Goal: Navigation & Orientation: Locate item on page

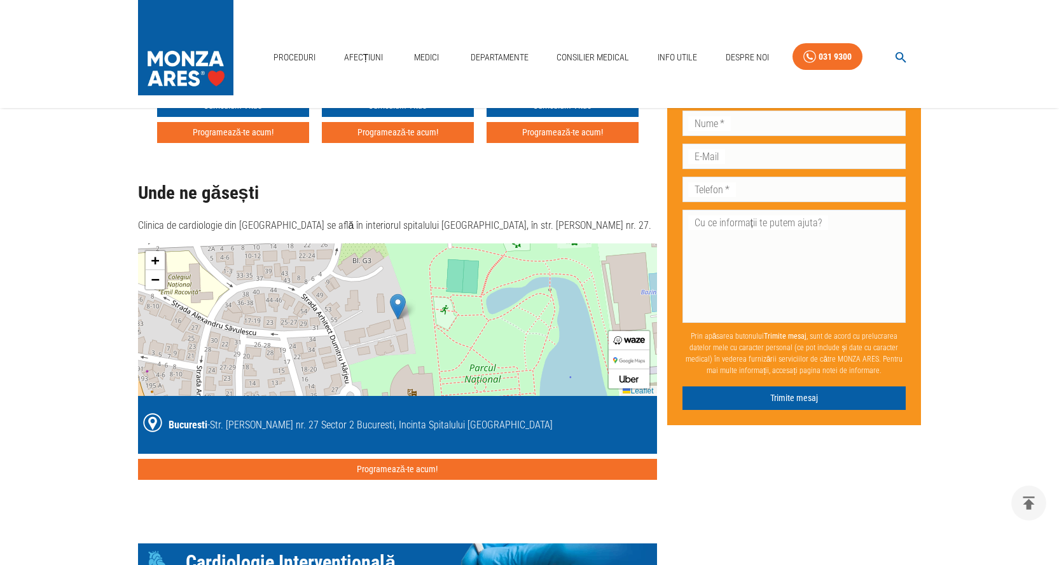
scroll to position [1272, 0]
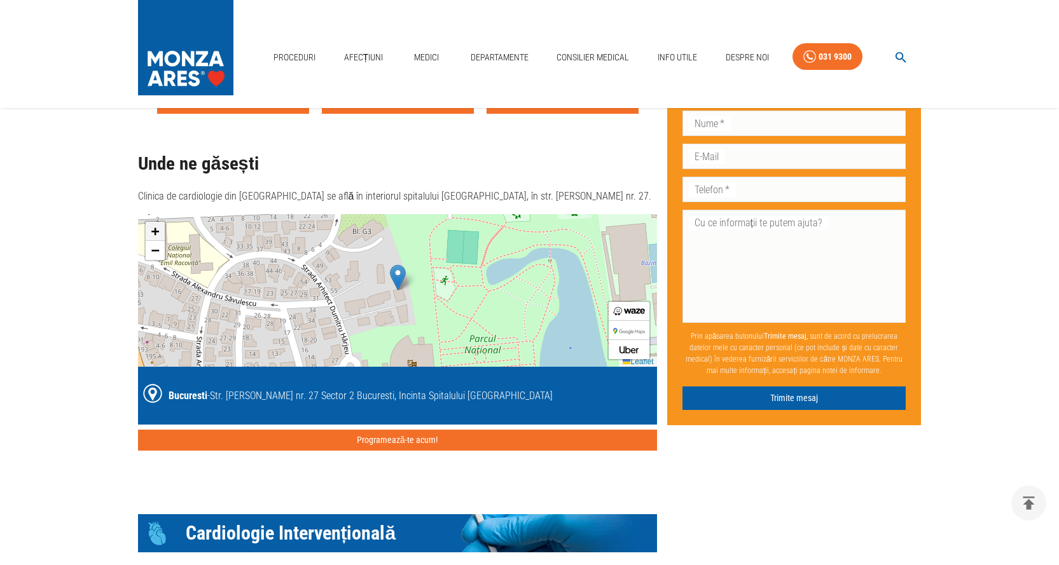
click at [155, 223] on span "+" at bounding box center [155, 231] width 8 height 16
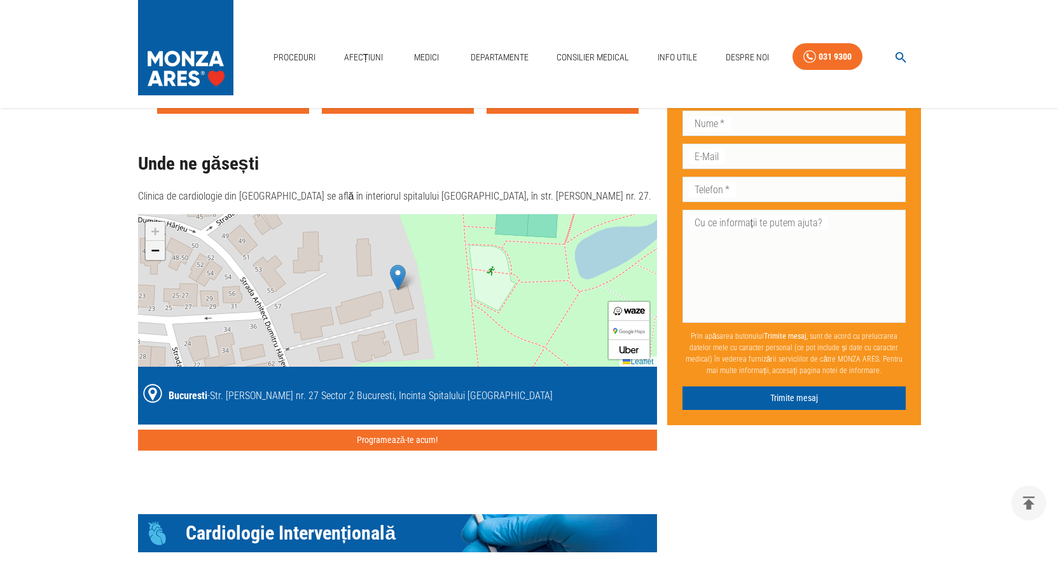
click at [156, 242] on span "−" at bounding box center [155, 250] width 8 height 16
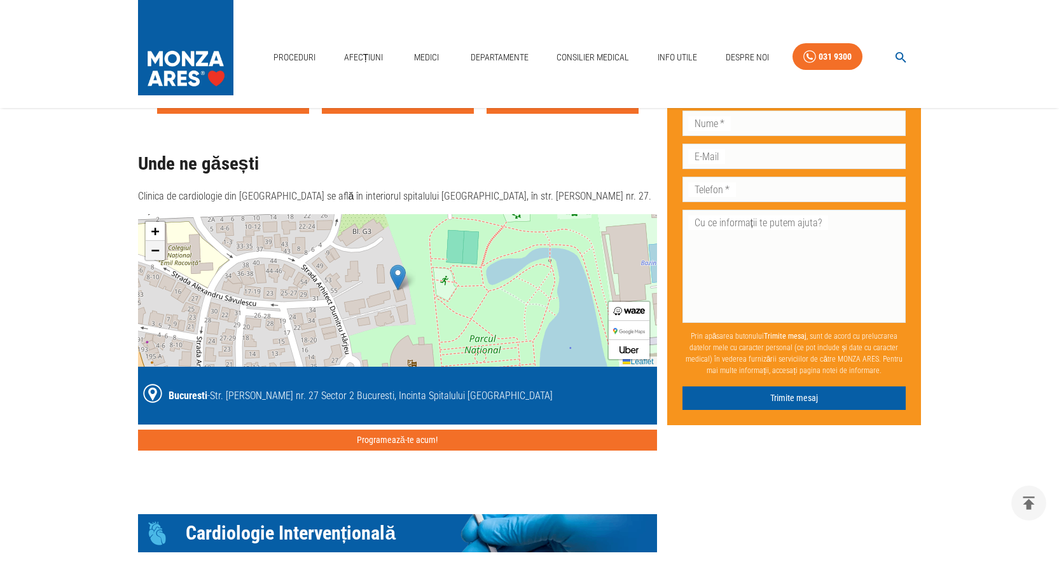
click at [156, 242] on span "−" at bounding box center [155, 250] width 8 height 16
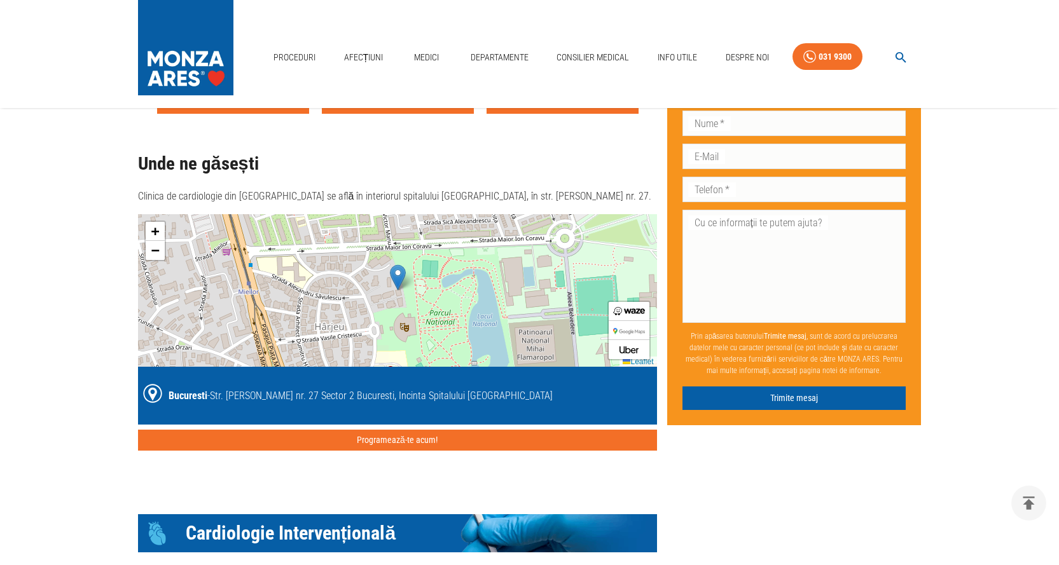
click at [329, 268] on div "+ − Leaflet" at bounding box center [397, 290] width 519 height 153
click at [157, 223] on span "+" at bounding box center [155, 231] width 8 height 16
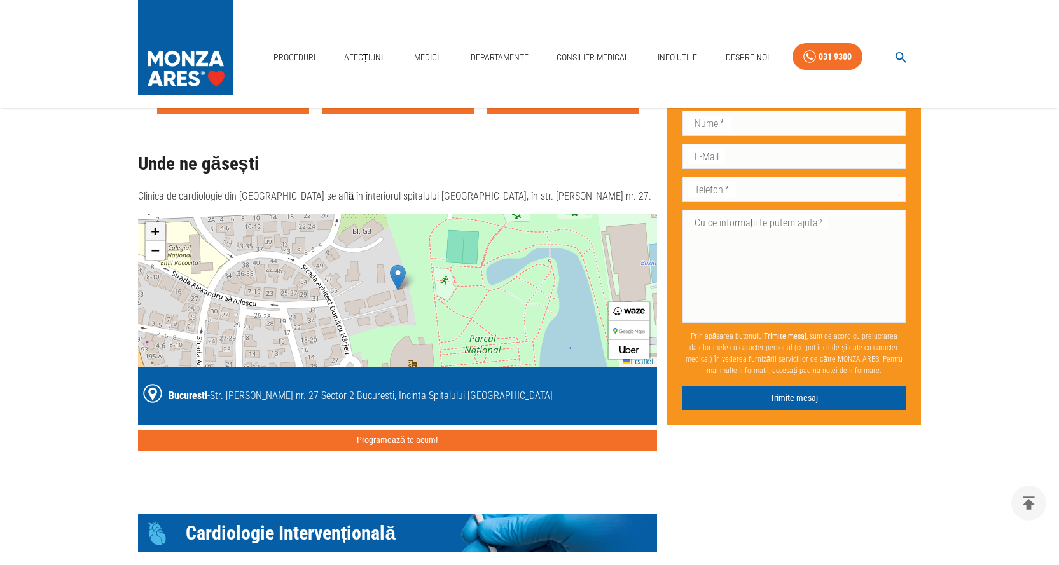
click at [157, 223] on span "+" at bounding box center [155, 231] width 8 height 16
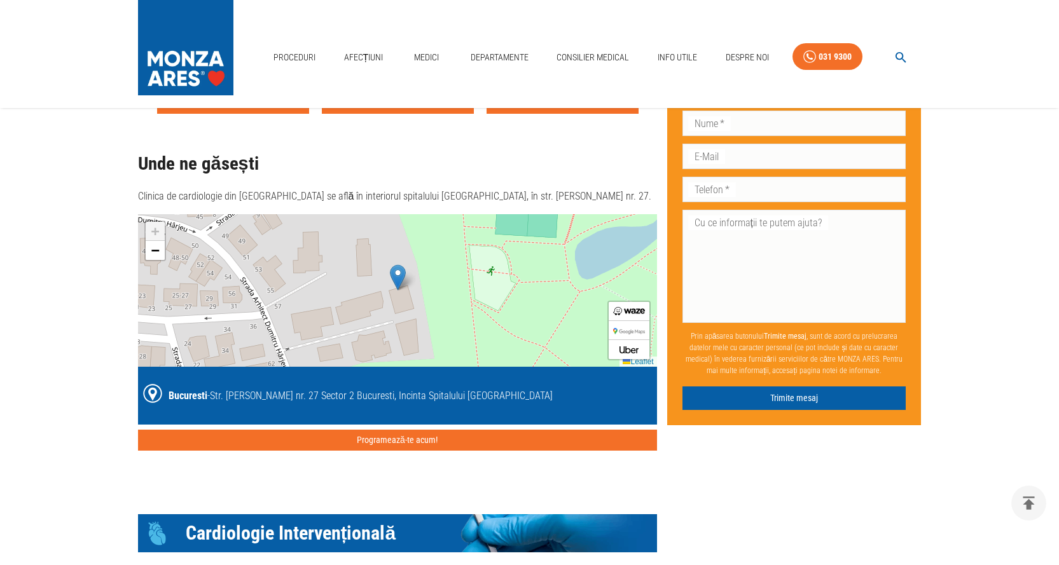
click at [157, 223] on span "+" at bounding box center [155, 231] width 8 height 16
click at [158, 242] on span "−" at bounding box center [155, 250] width 8 height 16
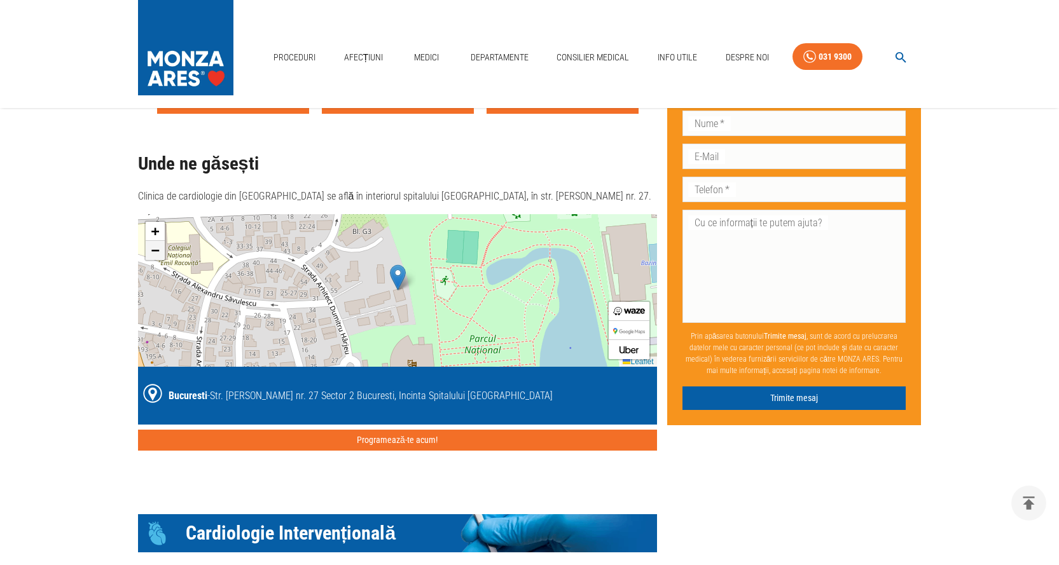
click at [156, 242] on span "−" at bounding box center [155, 250] width 8 height 16
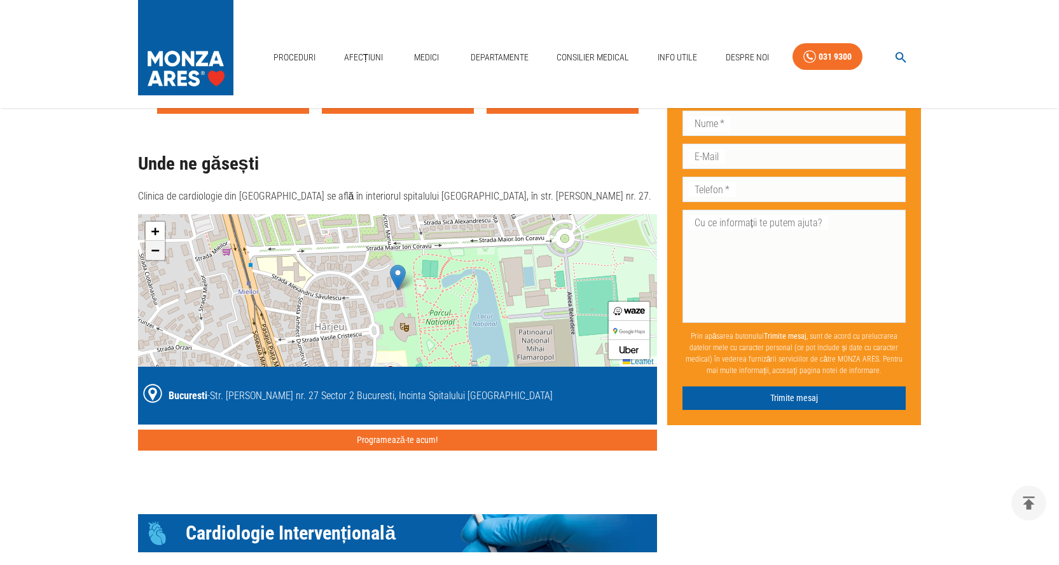
click at [156, 242] on span "−" at bounding box center [155, 250] width 8 height 16
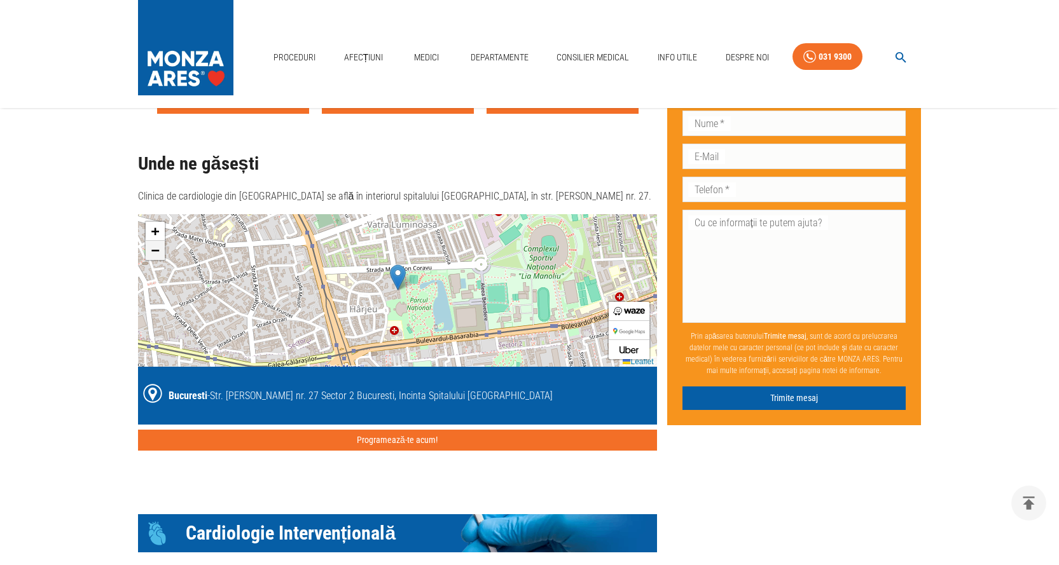
click at [156, 242] on span "−" at bounding box center [155, 250] width 8 height 16
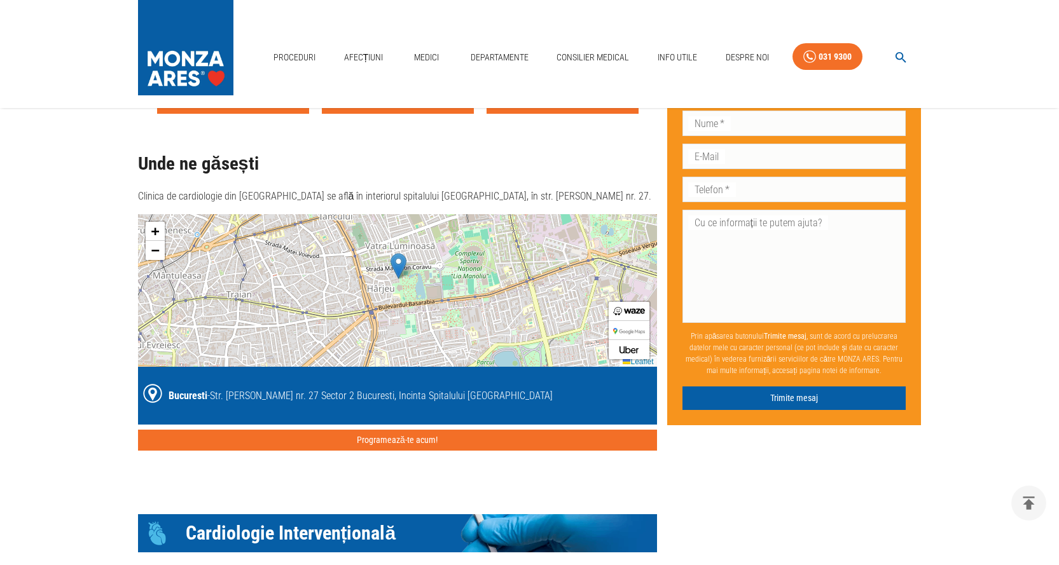
drag, startPoint x: 313, startPoint y: 242, endPoint x: 314, endPoint y: 231, distance: 11.5
click at [314, 231] on div "+ − Leaflet" at bounding box center [397, 290] width 519 height 153
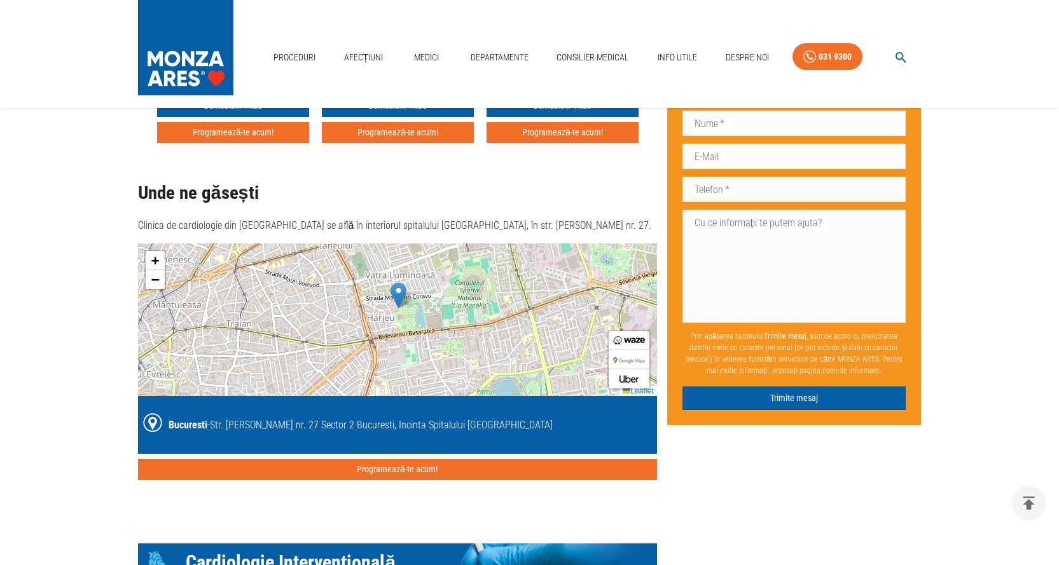
scroll to position [1336, 0]
